Goal: Task Accomplishment & Management: Use online tool/utility

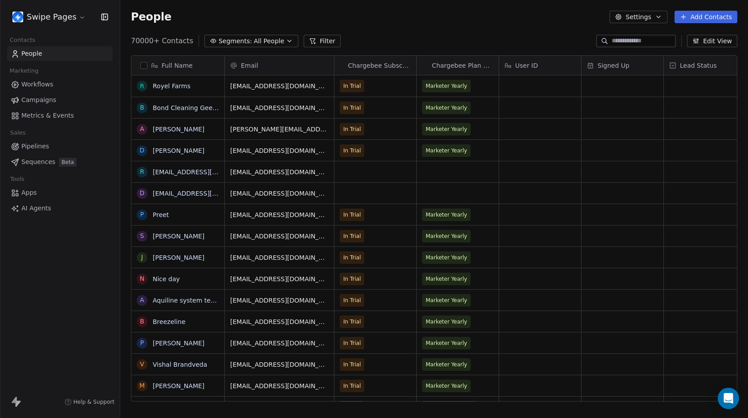
scroll to position [361, 621]
click at [43, 86] on span "Workflows" at bounding box center [37, 84] width 32 height 9
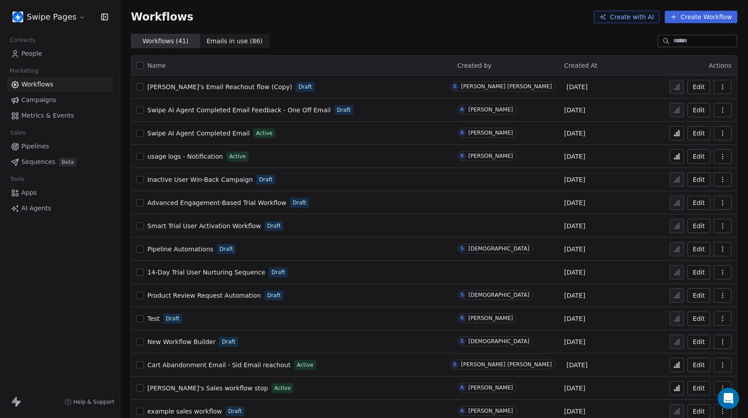
click at [698, 18] on button "Create Workflow" at bounding box center [701, 17] width 73 height 12
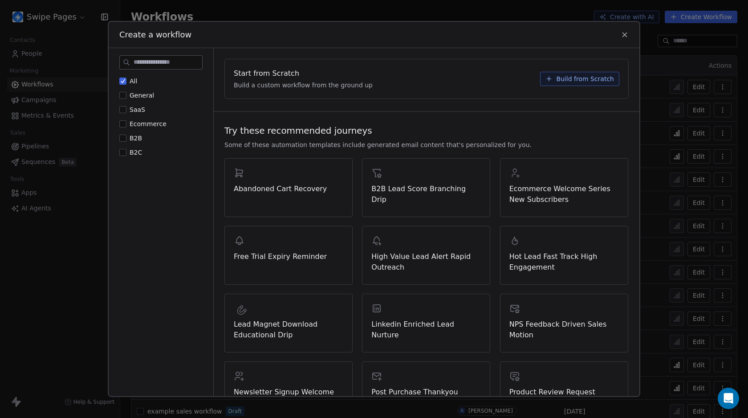
click at [569, 81] on span "Build from Scratch" at bounding box center [585, 78] width 58 height 9
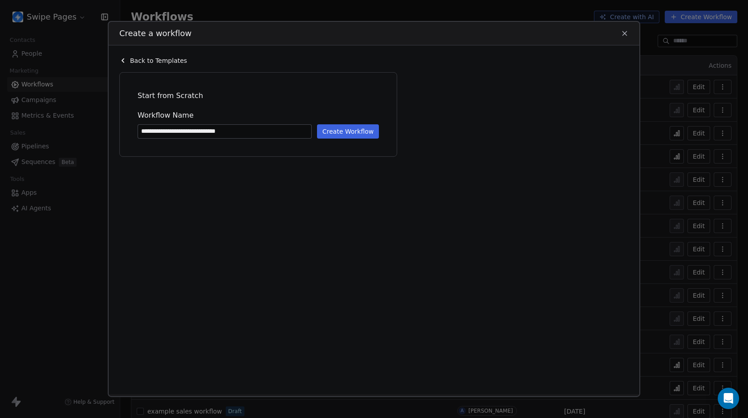
type input "**********"
click at [359, 130] on button "Create Workflow" at bounding box center [348, 131] width 62 height 14
